Goal: Communication & Community: Answer question/provide support

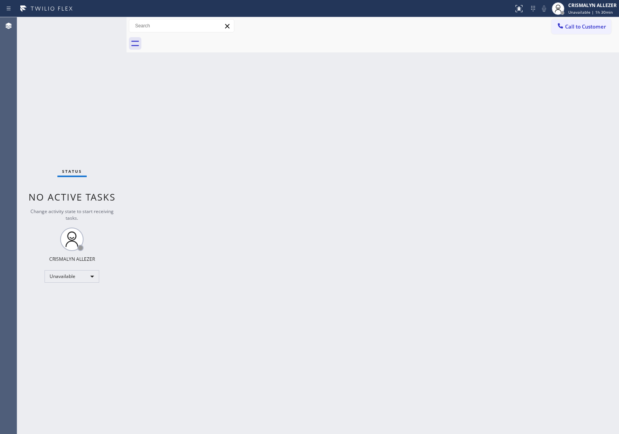
click at [585, 27] on span "Call to Customer" at bounding box center [586, 26] width 41 height 7
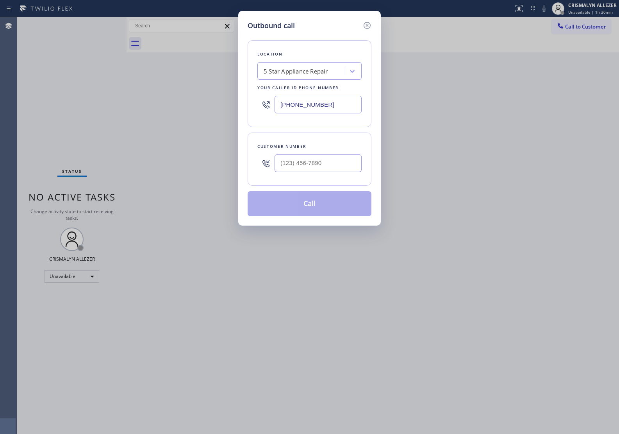
click at [319, 72] on div "5 Star Appliance Repair" at bounding box center [296, 71] width 64 height 9
paste input "Repair Twist of [US_STATE]"
type input "Repair Twist of [US_STATE]"
click at [302, 93] on div "Repair Twist of [US_STATE]" at bounding box center [310, 88] width 104 height 14
type input "[PHONE_NUMBER]"
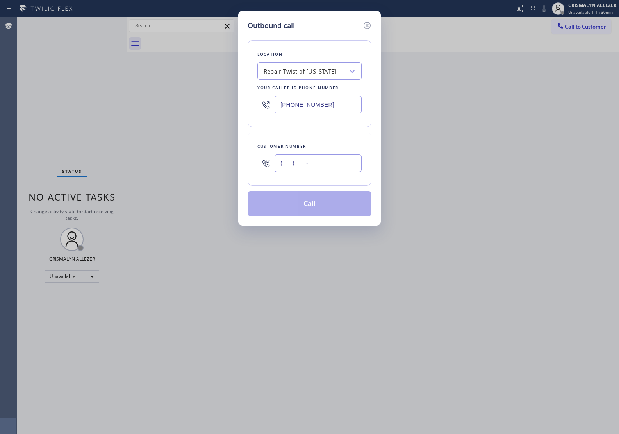
click at [324, 163] on input "(___) ___-____" at bounding box center [318, 163] width 87 height 18
paste input "914) 424-2917"
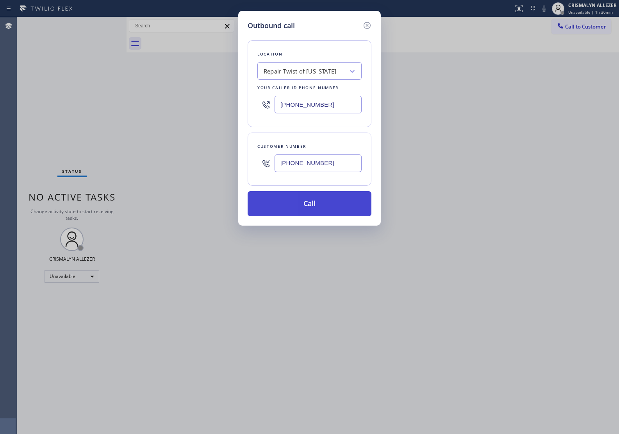
type input "[PHONE_NUMBER]"
click at [315, 205] on button "Call" at bounding box center [310, 203] width 124 height 25
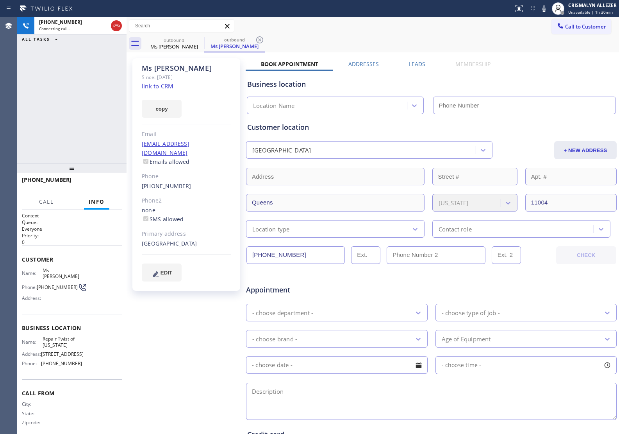
type input "[PHONE_NUMBER]"
click at [106, 184] on span "HANG UP" at bounding box center [104, 183] width 24 height 5
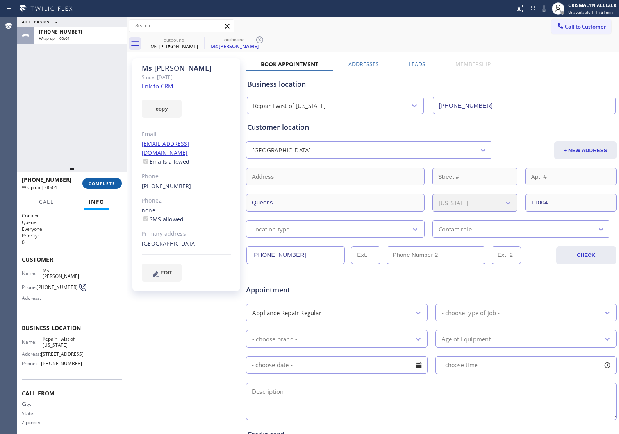
click at [106, 184] on span "COMPLETE" at bounding box center [102, 183] width 27 height 5
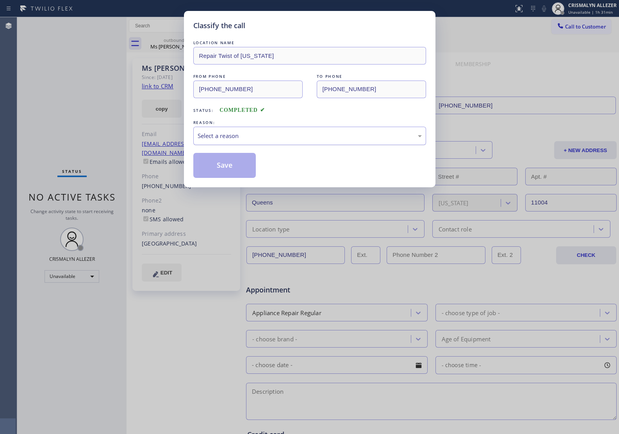
click at [278, 139] on div "Select a reason" at bounding box center [310, 135] width 224 height 9
click at [226, 168] on button "Save" at bounding box center [224, 165] width 63 height 25
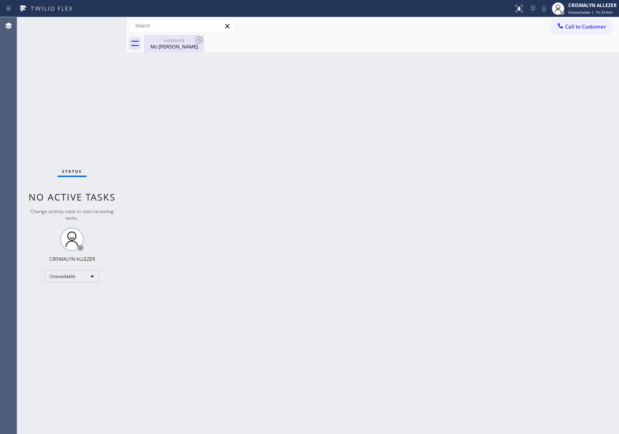
drag, startPoint x: 172, startPoint y: 46, endPoint x: 190, endPoint y: 44, distance: 18.5
click at [176, 46] on div "Ms [PERSON_NAME]" at bounding box center [174, 46] width 59 height 7
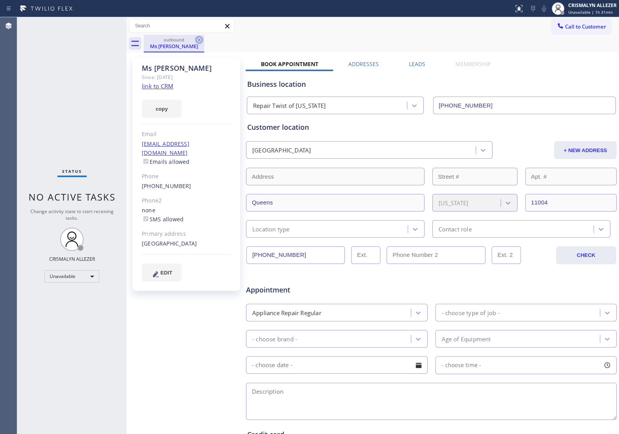
click at [197, 41] on icon at bounding box center [199, 39] width 9 height 9
